Goal: Find specific page/section: Find specific page/section

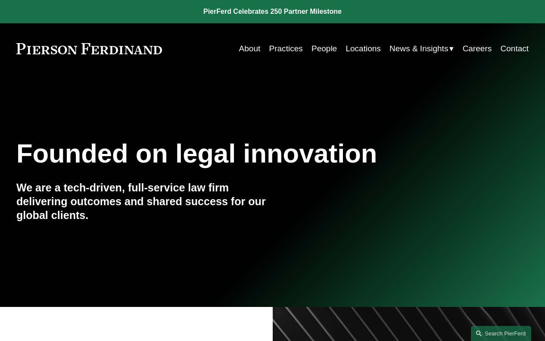
click at [318, 51] on link "People" at bounding box center [323, 48] width 25 height 16
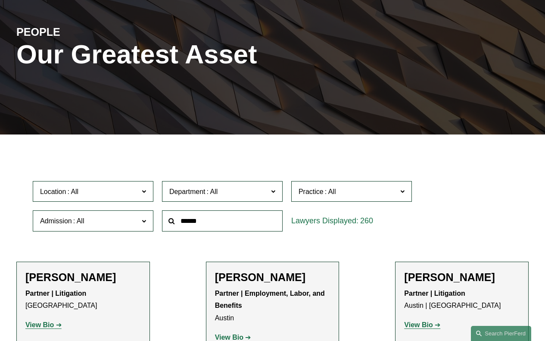
scroll to position [129, 0]
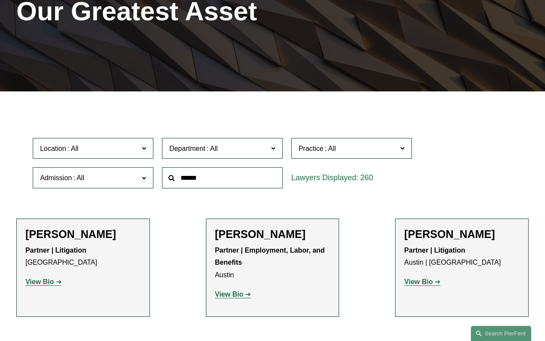
click at [107, 181] on span "Admission" at bounding box center [89, 178] width 99 height 12
click at [0, 0] on link "[US_STATE]" at bounding box center [0, 0] width 0 height 0
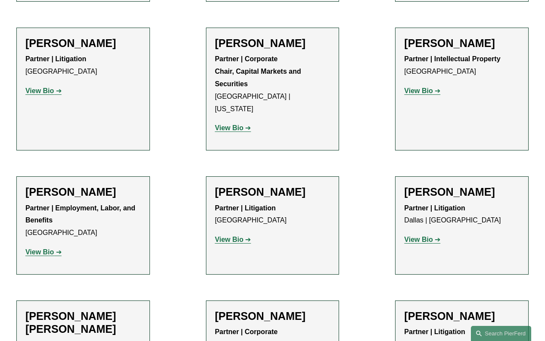
scroll to position [861, 0]
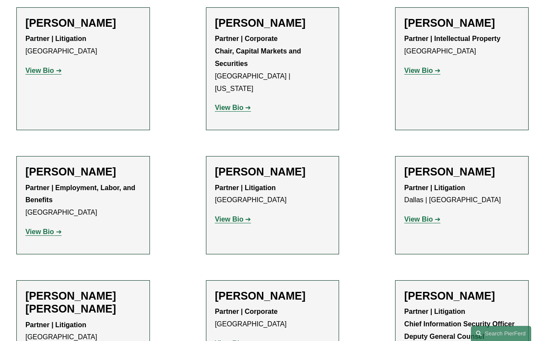
click at [248, 215] on link "View Bio" at bounding box center [233, 218] width 36 height 7
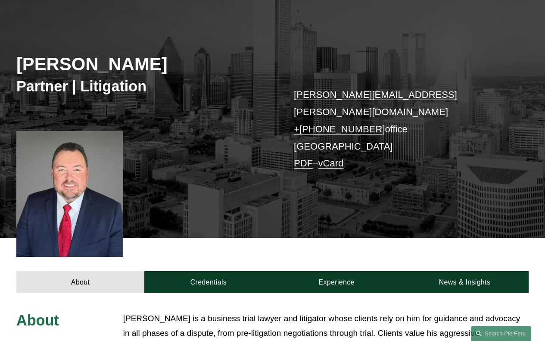
scroll to position [86, 0]
